Goal: Find specific fact: Find specific fact

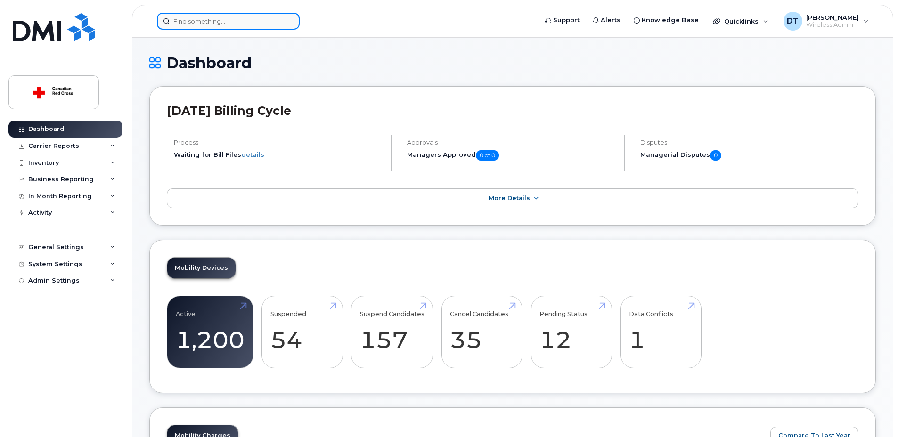
click at [216, 20] on input at bounding box center [228, 21] width 143 height 17
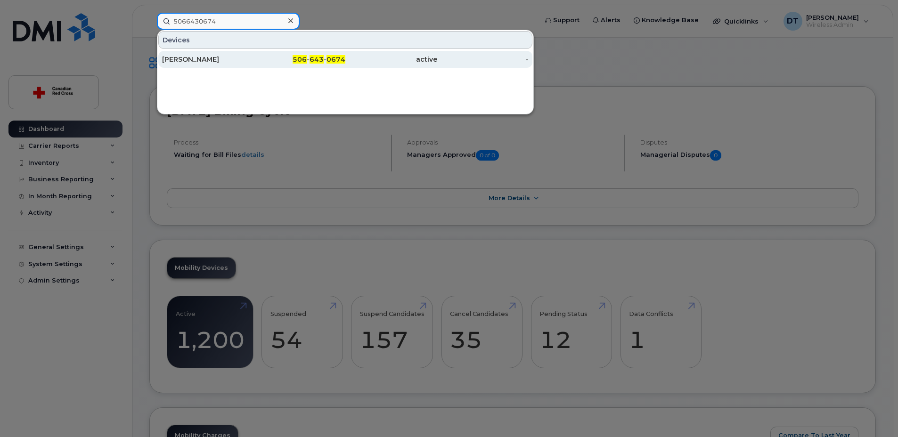
type input "5066430674"
click at [334, 56] on span "0674" at bounding box center [336, 59] width 19 height 8
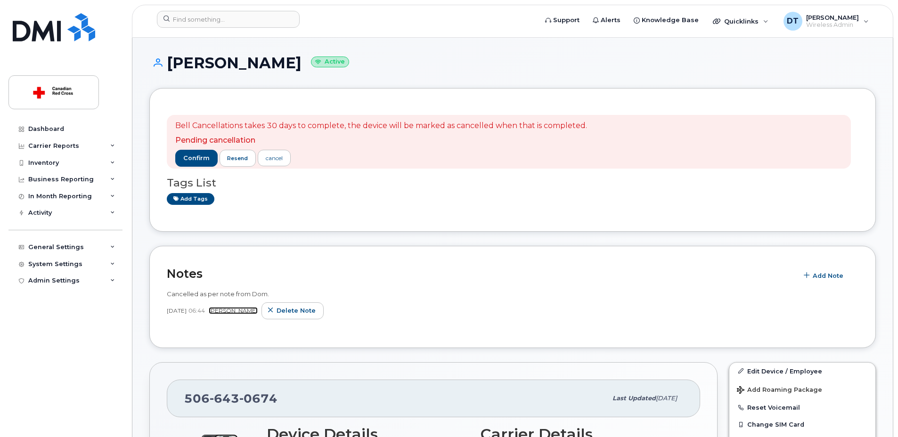
click at [238, 311] on link "[PERSON_NAME]" at bounding box center [233, 310] width 49 height 7
click at [187, 310] on span "[DATE]" at bounding box center [177, 311] width 20 height 8
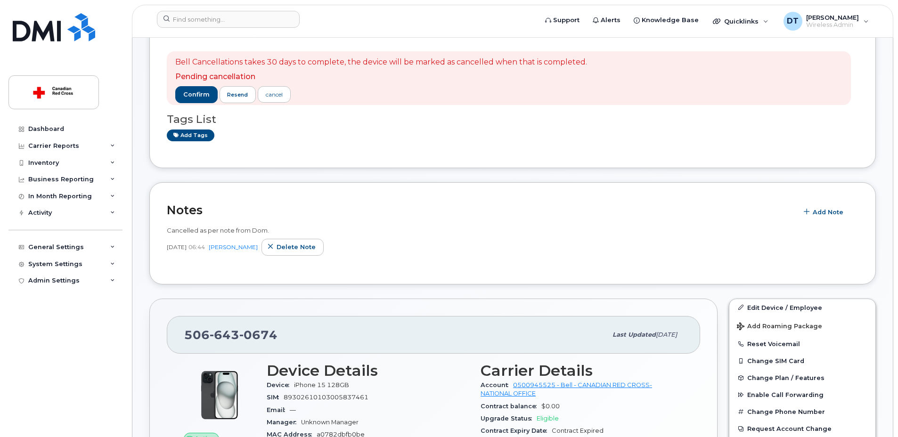
scroll to position [65, 0]
